Goal: Subscribe to service/newsletter

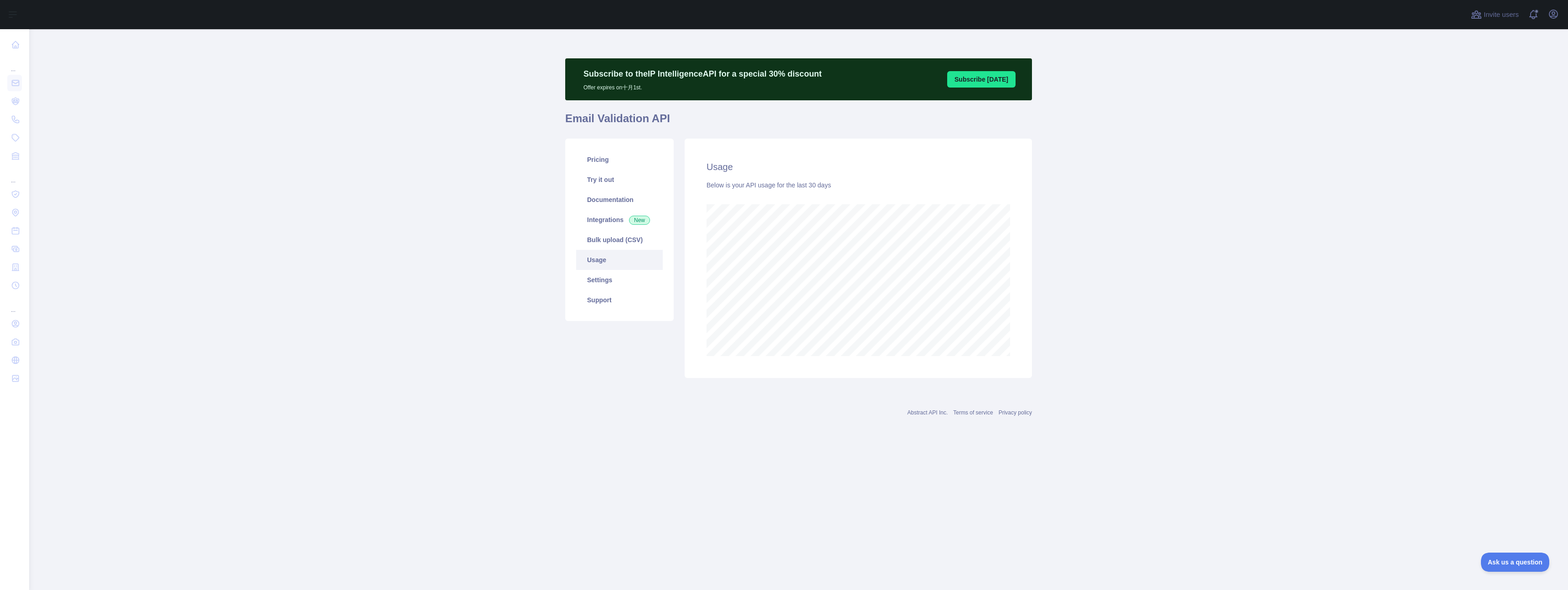
scroll to position [561, 1539]
click at [445, 153] on main "Subscribe to the IP Intelligence API for a special 30 % discount Offer expires …" at bounding box center [799, 309] width 1539 height 561
click at [247, 144] on main "Subscribe to the IP Intelligence API for a special 30 % discount Offer expires …" at bounding box center [799, 309] width 1539 height 561
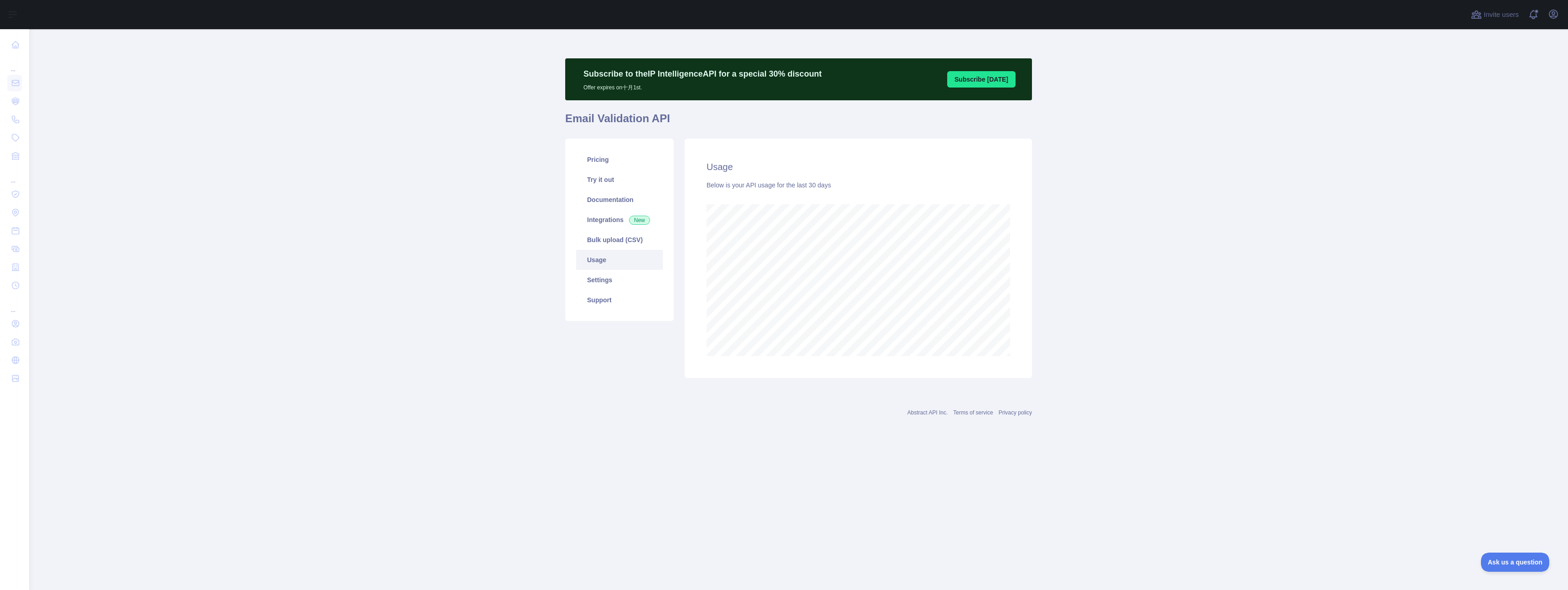
click at [365, 215] on main "Subscribe to the IP Intelligence API for a special 30 % discount Offer expires …" at bounding box center [799, 309] width 1539 height 561
click at [359, 169] on main "Subscribe to the IP Intelligence API for a special 30 % discount Offer expires …" at bounding box center [799, 309] width 1539 height 561
